Goal: Navigation & Orientation: Find specific page/section

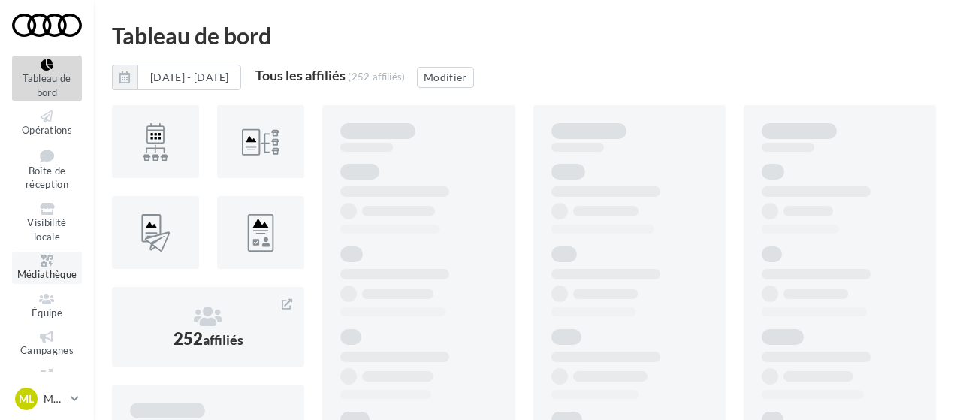
click at [54, 264] on icon at bounding box center [47, 261] width 61 height 12
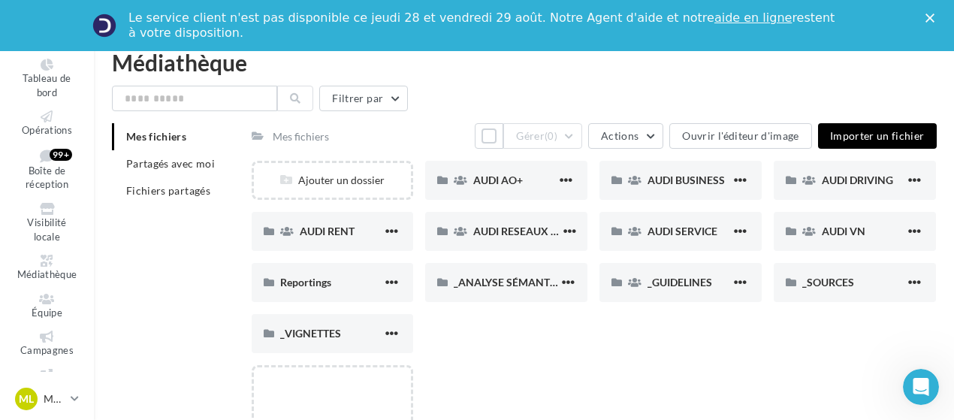
scroll to position [59, 0]
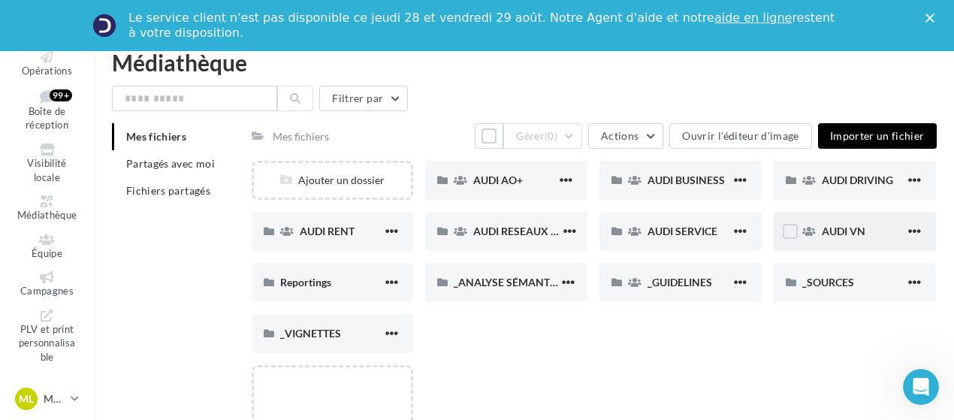
click at [882, 220] on div "AUDI VN" at bounding box center [854, 231] width 162 height 39
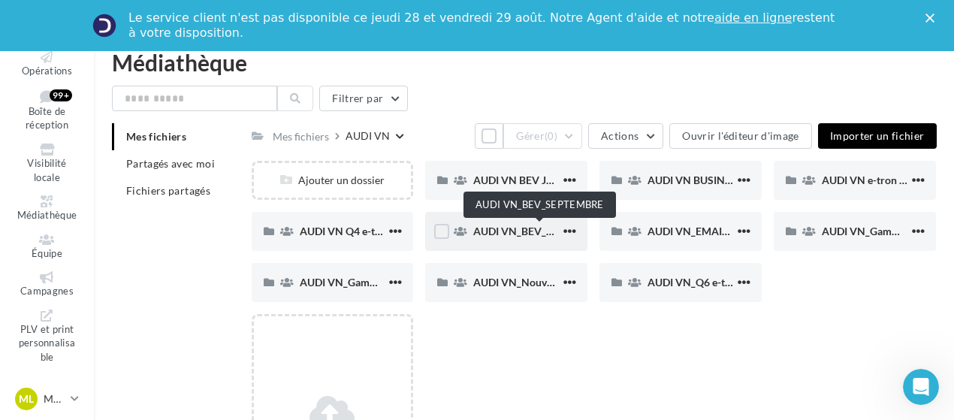
click at [523, 235] on span "AUDI VN_BEV_SEPTEMBRE" at bounding box center [539, 231] width 133 height 13
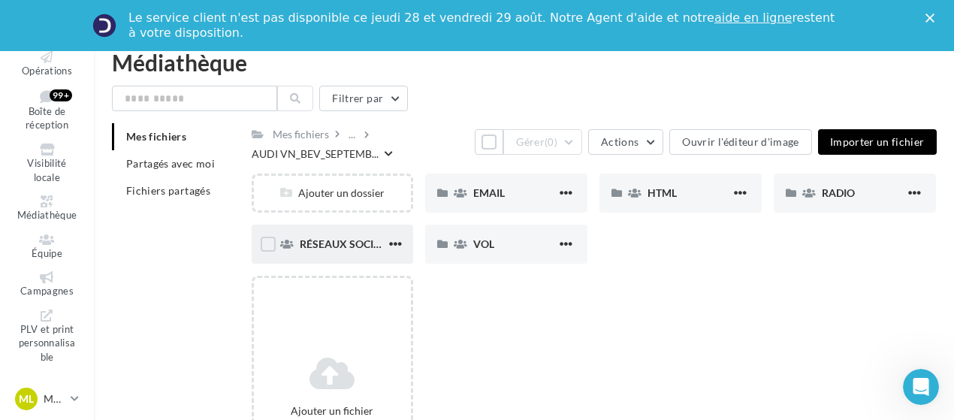
click at [340, 254] on div "RÉSEAUX SOCIAUX" at bounding box center [333, 244] width 162 height 39
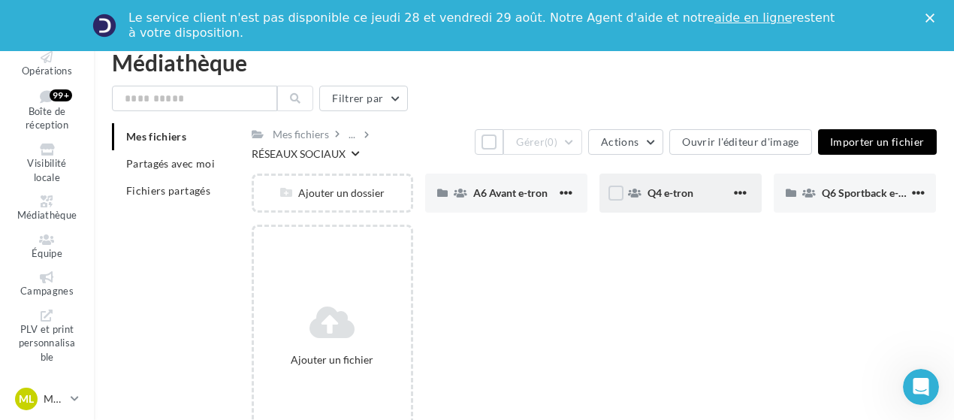
click at [662, 202] on div "Q4 e-tron" at bounding box center [680, 192] width 162 height 39
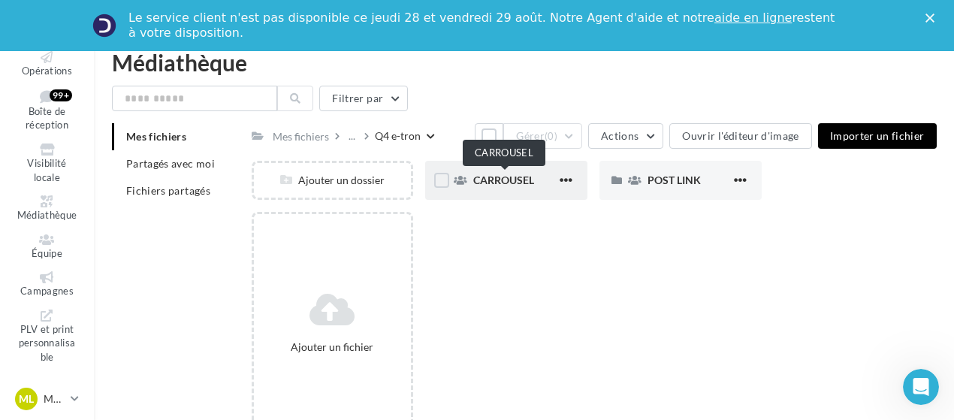
click at [515, 177] on span "CARROUSEL" at bounding box center [503, 179] width 61 height 13
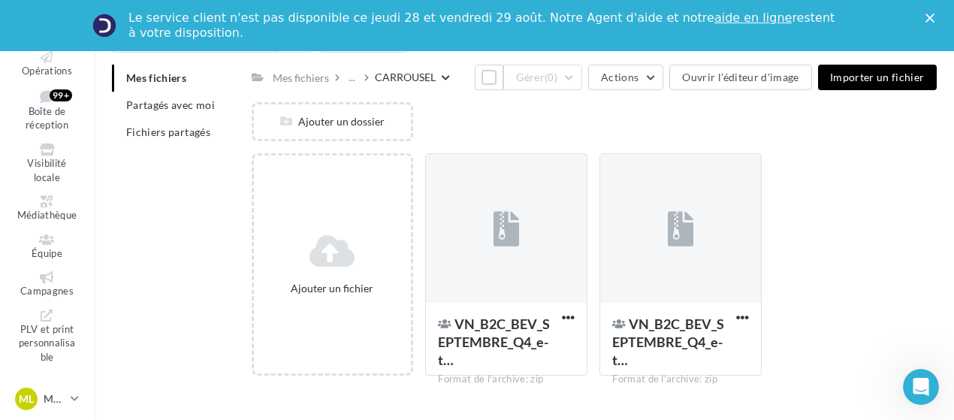
scroll to position [90, 0]
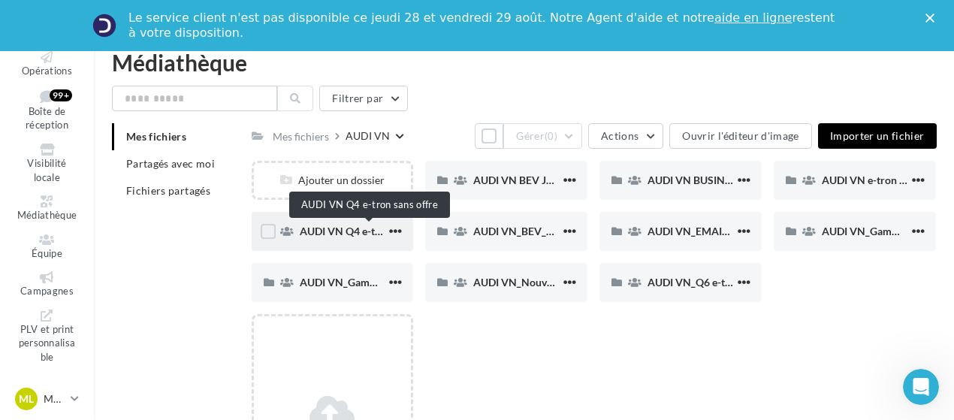
click at [333, 230] on span "AUDI VN Q4 e-tron sans offre" at bounding box center [370, 231] width 140 height 13
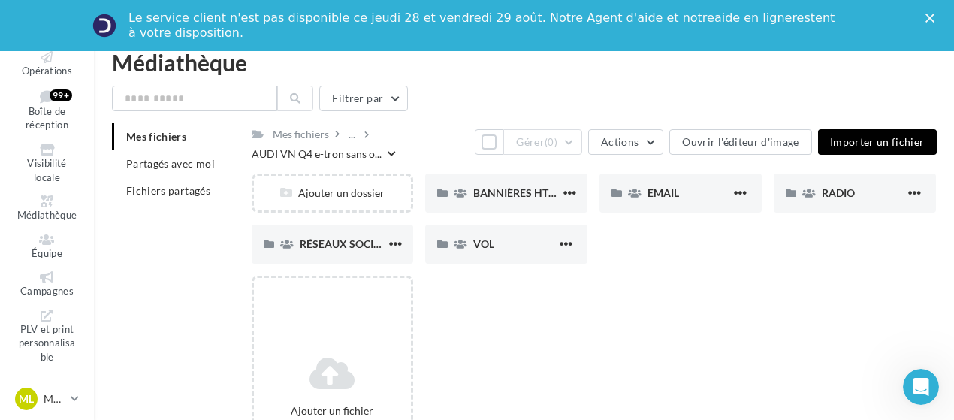
click at [758, 239] on div "Ajouter un dossier BANNIÈRES HTML BANNIÈRES HTML EMAIL EMAIL RADIO RADIO RÉSEAU…" at bounding box center [600, 224] width 697 height 102
